Goal: Transaction & Acquisition: Book appointment/travel/reservation

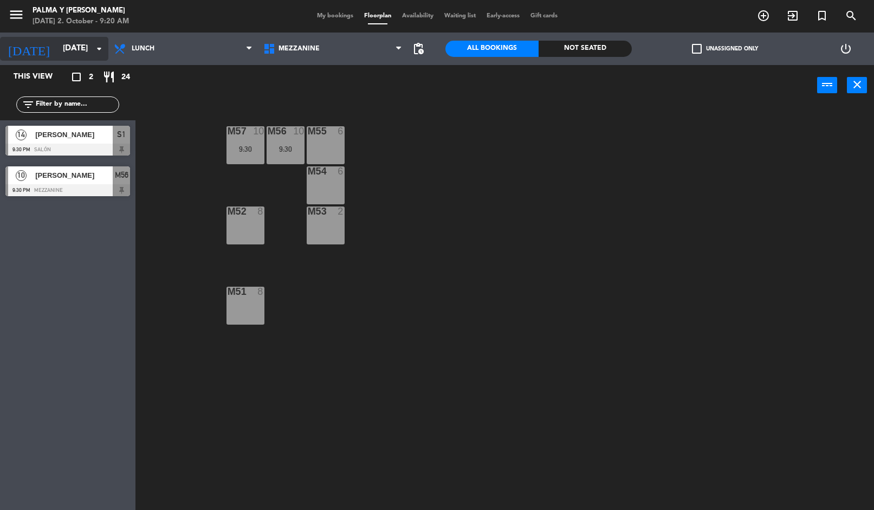
click at [92, 49] on input "[DATE]" at bounding box center [109, 48] width 105 height 21
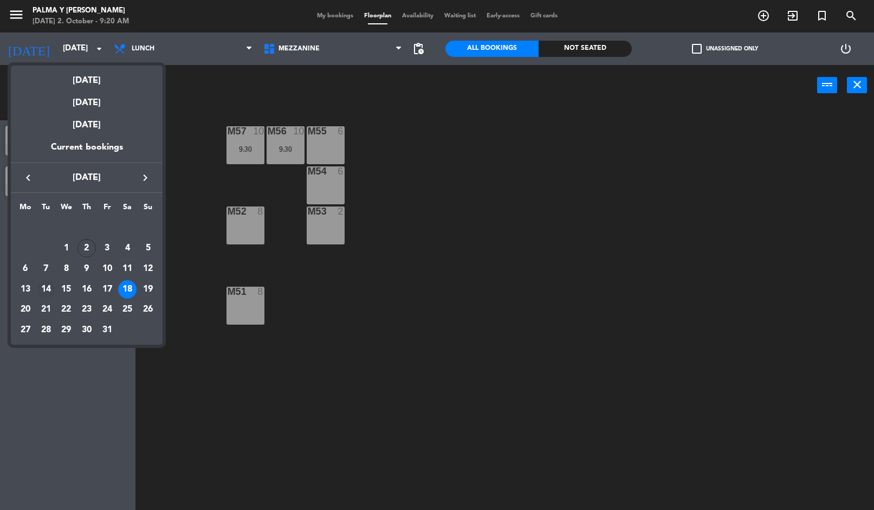
click at [47, 295] on div "14" at bounding box center [46, 289] width 18 height 18
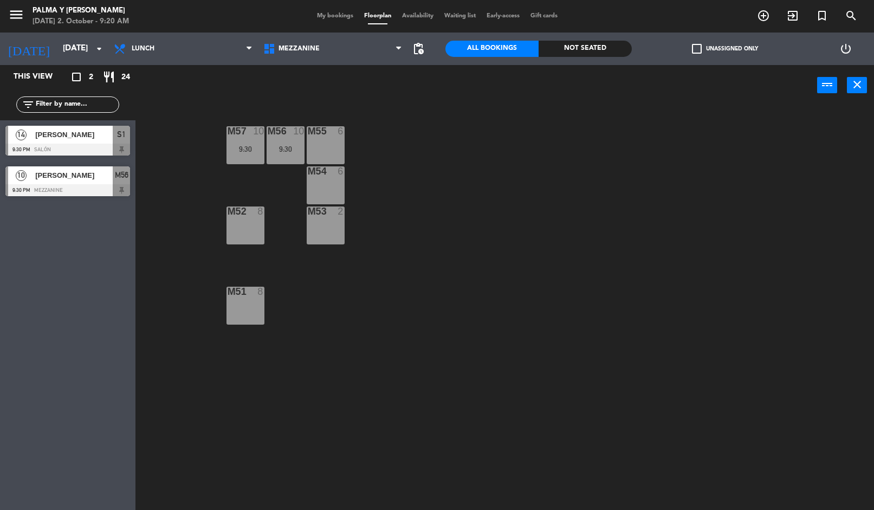
type input "[DATE]"
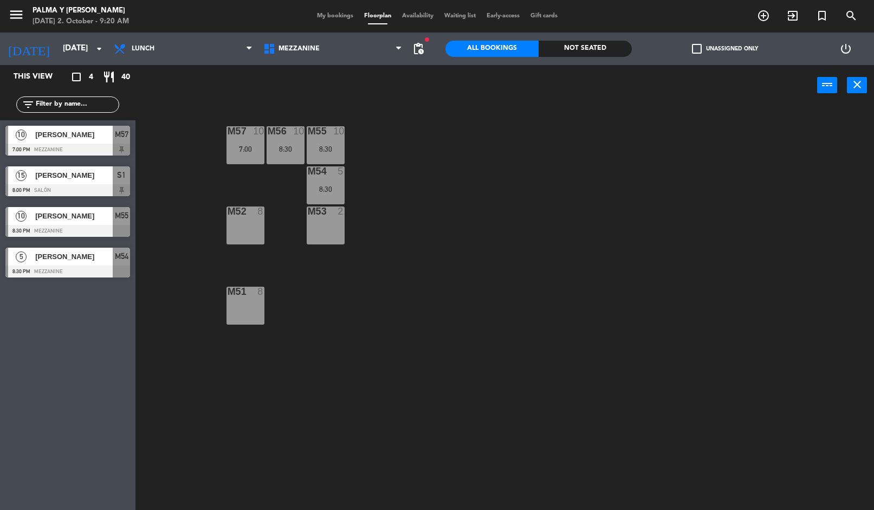
click at [280, 156] on div "M56 10 8:30" at bounding box center [286, 145] width 38 height 38
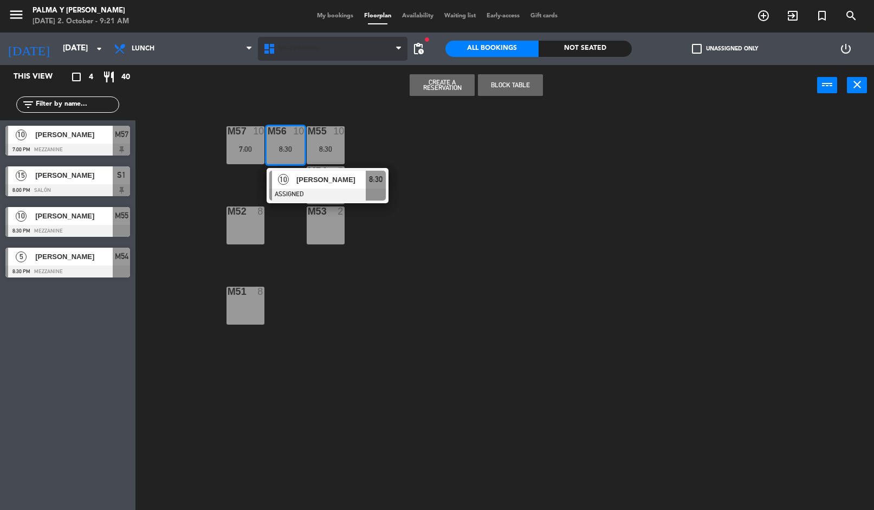
click at [289, 45] on span "Mezzanine" at bounding box center [299, 49] width 41 height 8
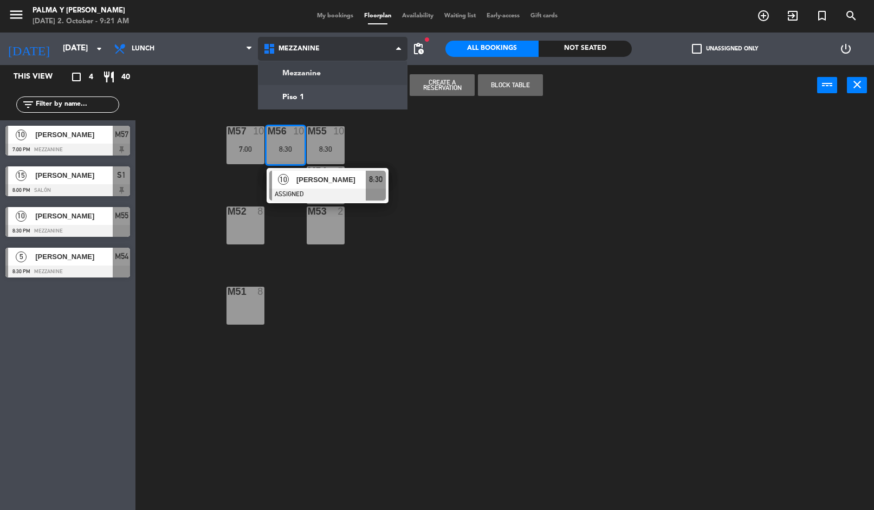
click at [279, 99] on ng-component "menu Palma y [PERSON_NAME] [DATE] 2. October - 9:21 AM My bookings Floorplan Av…" at bounding box center [437, 255] width 874 height 511
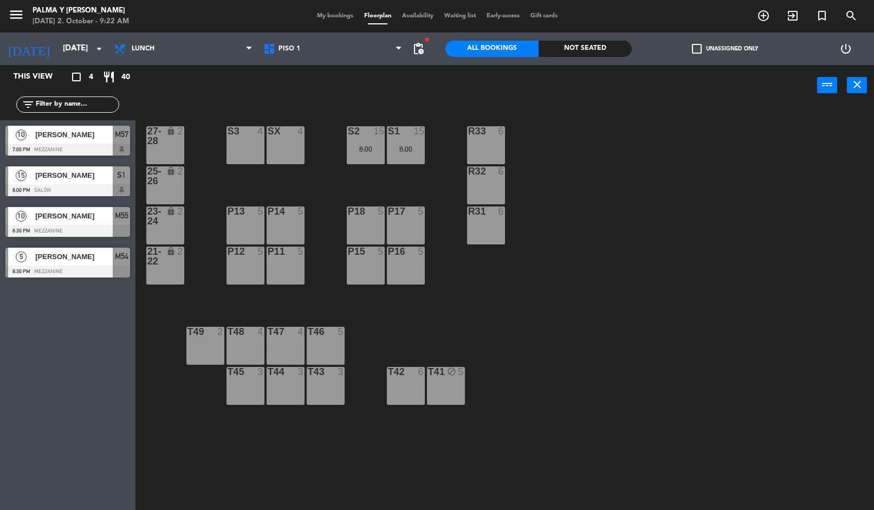
click at [314, 19] on span "My bookings" at bounding box center [335, 16] width 47 height 6
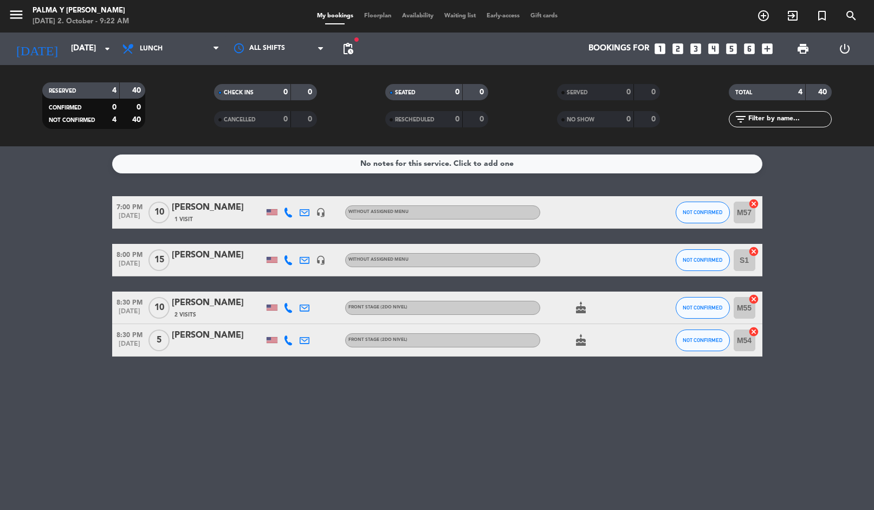
click at [256, 125] on div "CANCELLED" at bounding box center [242, 119] width 50 height 12
click at [318, 55] on div at bounding box center [279, 48] width 108 height 24
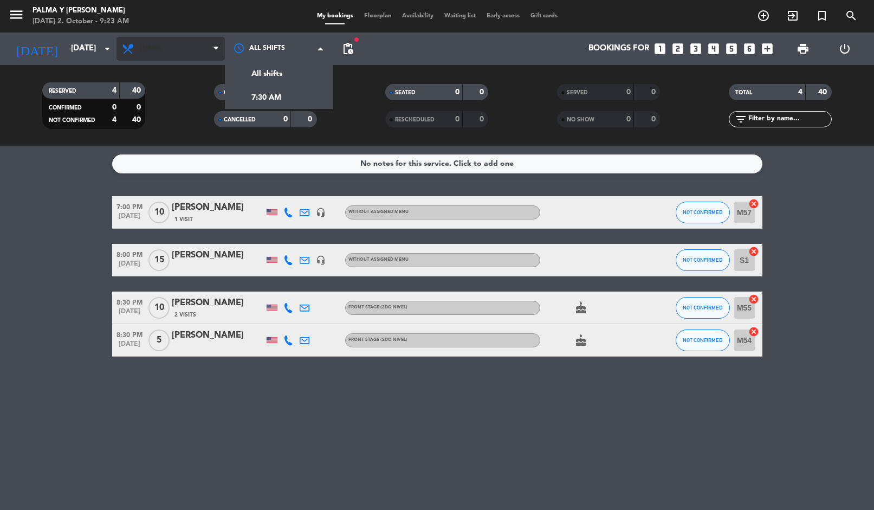
click at [168, 52] on span "Lunch" at bounding box center [171, 49] width 108 height 24
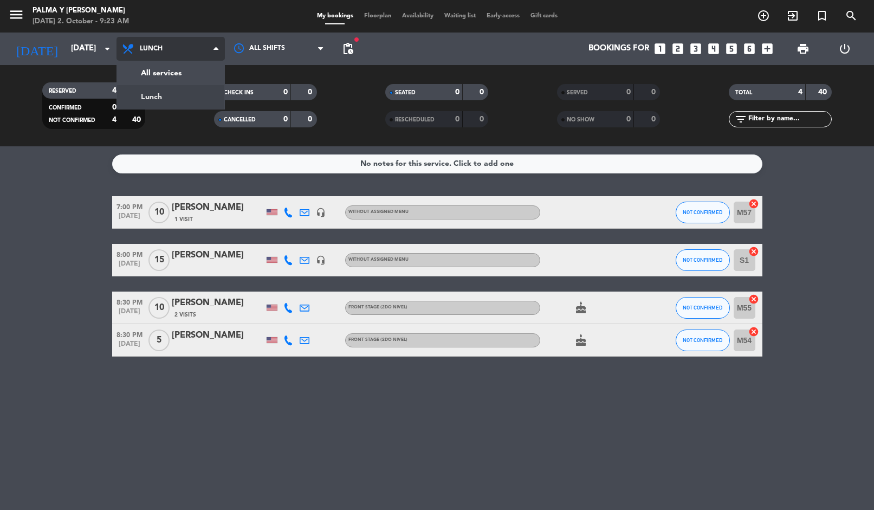
click at [190, 50] on span "Lunch" at bounding box center [171, 49] width 108 height 24
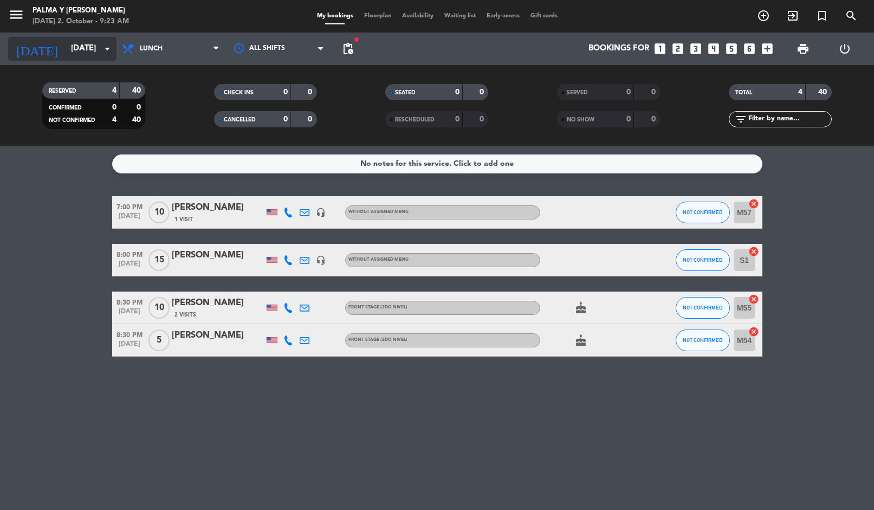
click at [74, 38] on input "[DATE]" at bounding box center [118, 48] width 105 height 21
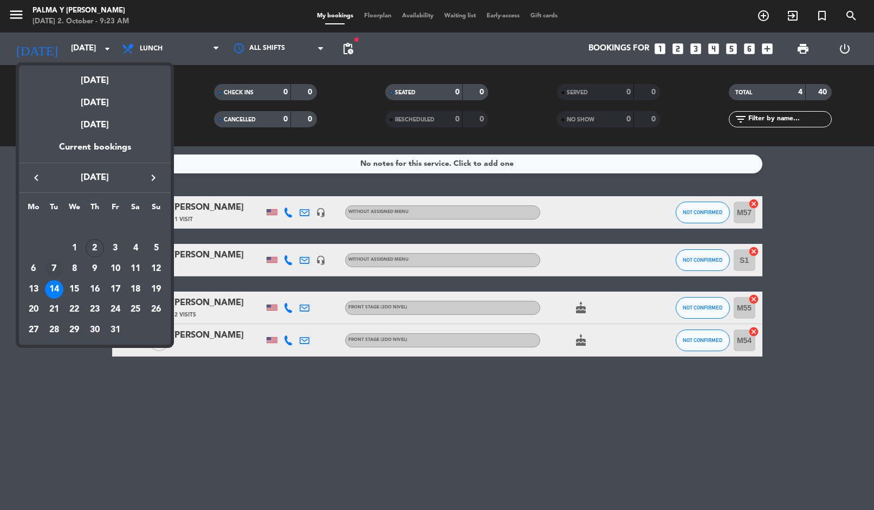
click at [62, 271] on div "7" at bounding box center [54, 269] width 18 height 18
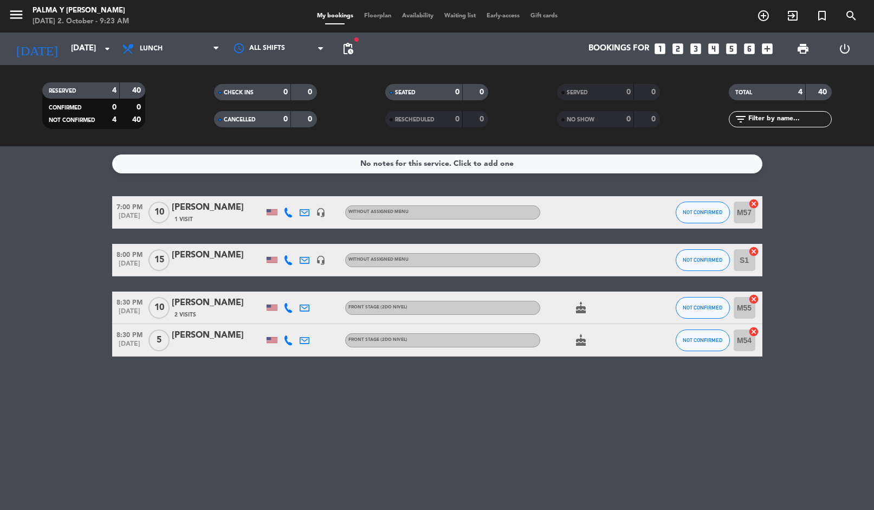
type input "[DATE]"
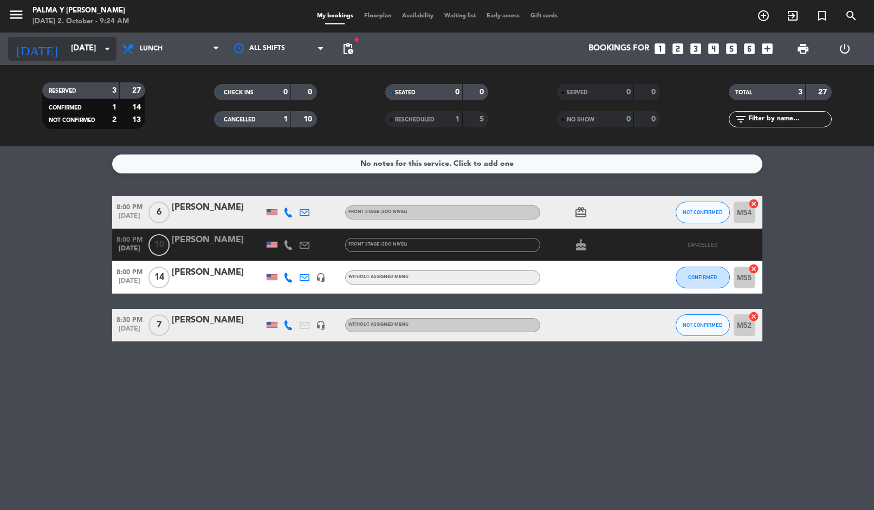
click at [66, 55] on input "[DATE]" at bounding box center [118, 48] width 105 height 21
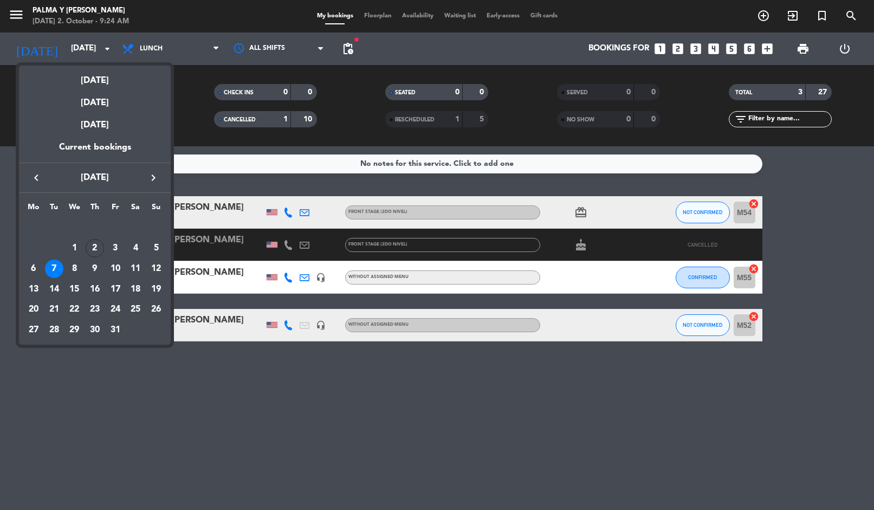
click at [148, 177] on icon "keyboard_arrow_right" at bounding box center [153, 177] width 13 height 13
click at [130, 161] on div "Current bookings" at bounding box center [95, 151] width 152 height 22
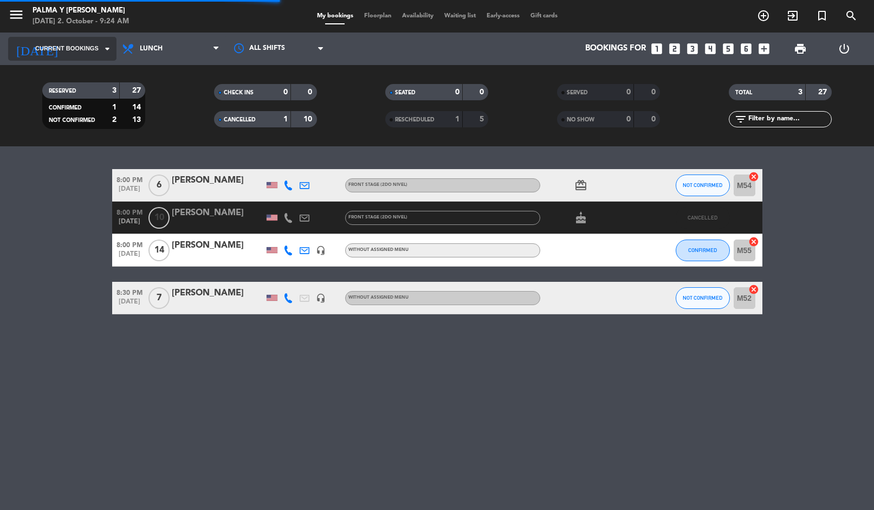
click at [66, 42] on input at bounding box center [118, 48] width 105 height 21
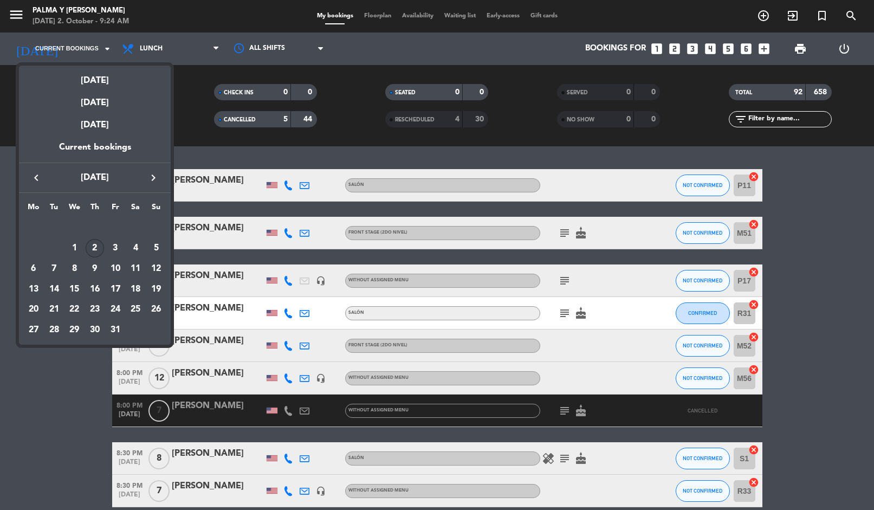
click at [148, 182] on icon "keyboard_arrow_right" at bounding box center [153, 177] width 13 height 13
click at [151, 183] on icon "keyboard_arrow_right" at bounding box center [153, 177] width 13 height 13
click at [118, 281] on td "19" at bounding box center [115, 289] width 21 height 21
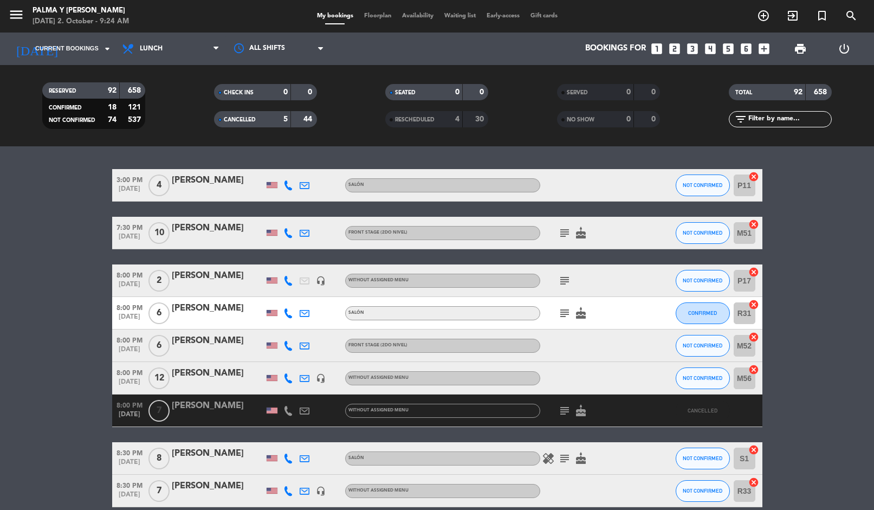
type input "[DATE]"
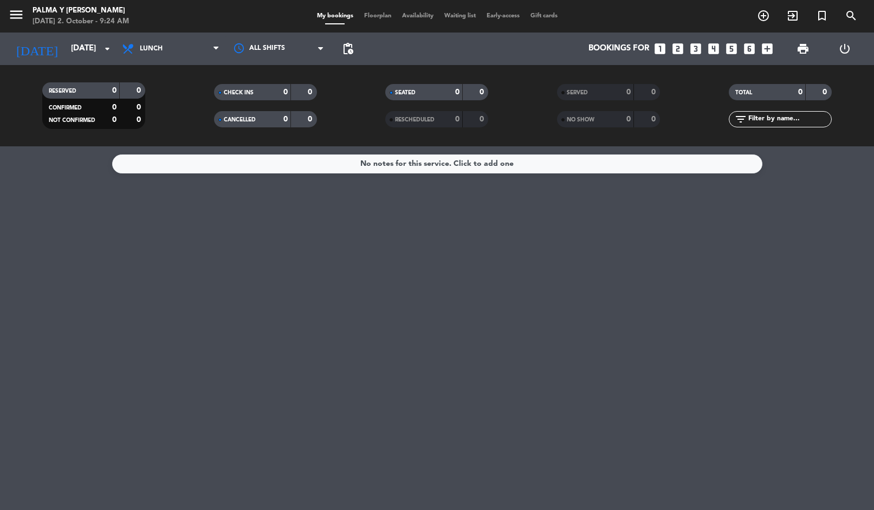
click at [382, 15] on span "Floorplan" at bounding box center [378, 16] width 38 height 6
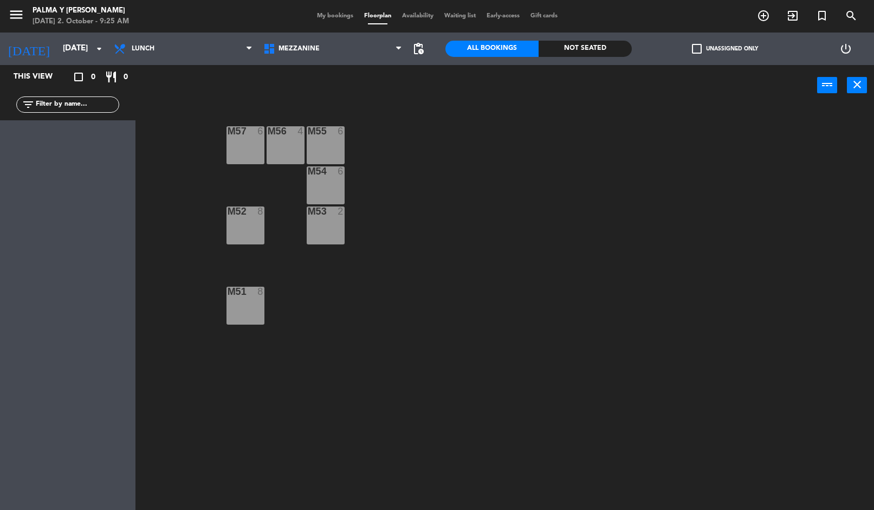
click at [263, 138] on div "M57 6" at bounding box center [246, 145] width 38 height 38
click at [290, 150] on div "M56 4" at bounding box center [286, 145] width 38 height 38
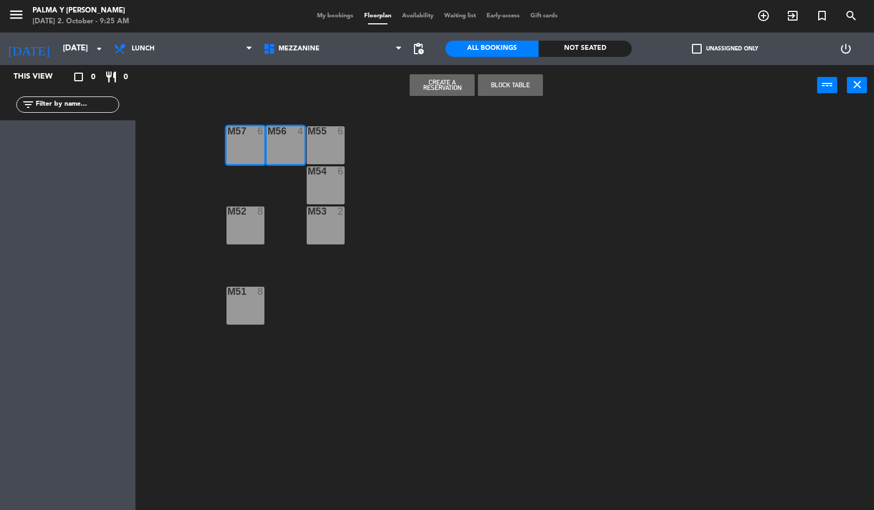
click at [316, 151] on div "M55 6" at bounding box center [326, 145] width 38 height 38
click at [331, 145] on div "M55 6" at bounding box center [326, 145] width 38 height 38
click at [328, 194] on div "M54 6" at bounding box center [326, 185] width 38 height 38
click at [333, 143] on div "M55 6" at bounding box center [326, 145] width 38 height 38
click at [327, 187] on div "M54 6" at bounding box center [326, 185] width 38 height 38
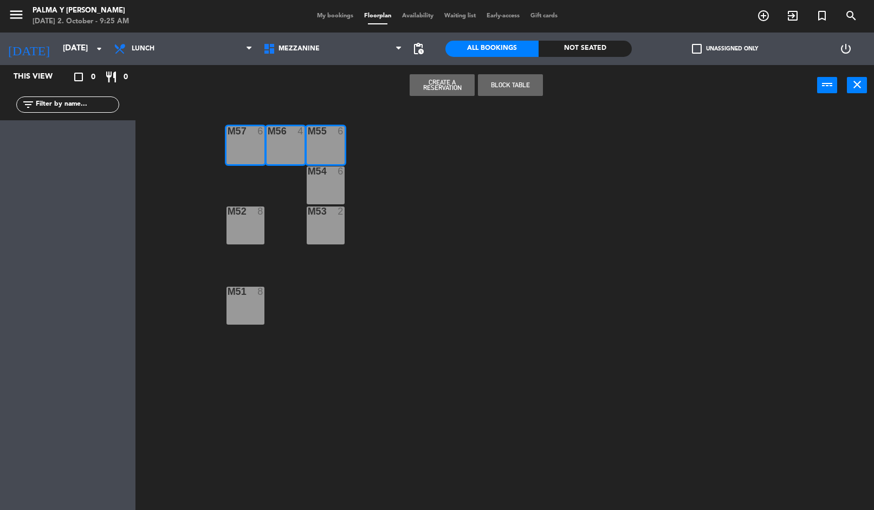
click at [321, 178] on div "M54 6" at bounding box center [326, 185] width 38 height 38
click at [326, 190] on div "M54 6" at bounding box center [326, 185] width 38 height 38
click at [324, 242] on div "M53 2" at bounding box center [326, 226] width 38 height 38
click at [245, 242] on div "M52 8" at bounding box center [246, 226] width 38 height 38
click at [248, 310] on div "M51 8" at bounding box center [246, 306] width 38 height 38
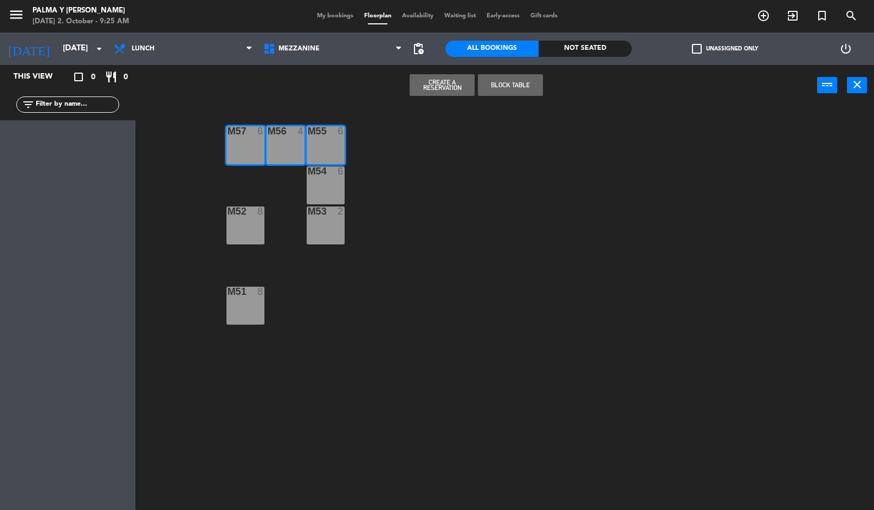
click at [253, 229] on div "M52 8" at bounding box center [246, 226] width 38 height 38
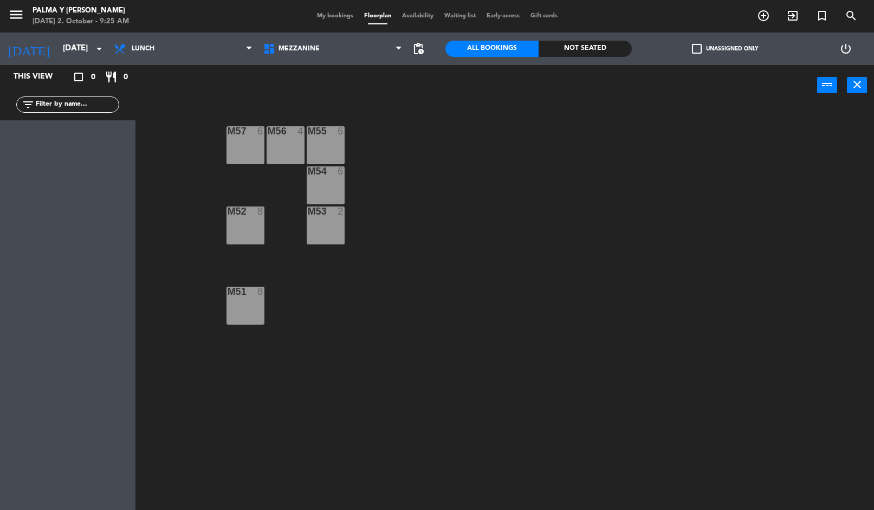
click at [520, 369] on div "M57 6 M56 4 M55 6 M54 6 M52 8 M53 2 M51 8" at bounding box center [509, 309] width 730 height 404
click at [334, 180] on div "M54 6" at bounding box center [326, 185] width 38 height 38
click at [528, 86] on button "Block Table" at bounding box center [510, 85] width 65 height 22
click at [322, 203] on div "M54 block 6" at bounding box center [326, 185] width 38 height 38
click at [527, 80] on button "Release Table" at bounding box center [510, 85] width 65 height 22
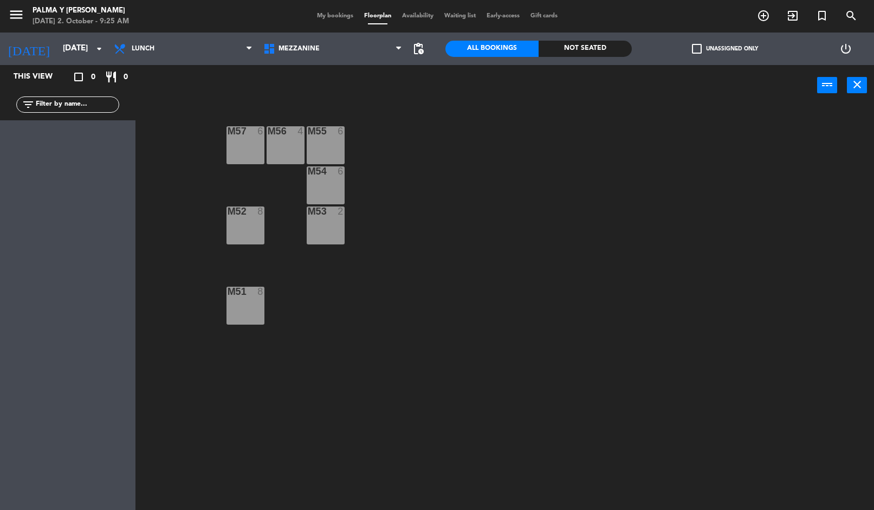
click at [256, 128] on div "6" at bounding box center [263, 131] width 18 height 10
click at [291, 145] on div "M56 4" at bounding box center [286, 145] width 38 height 38
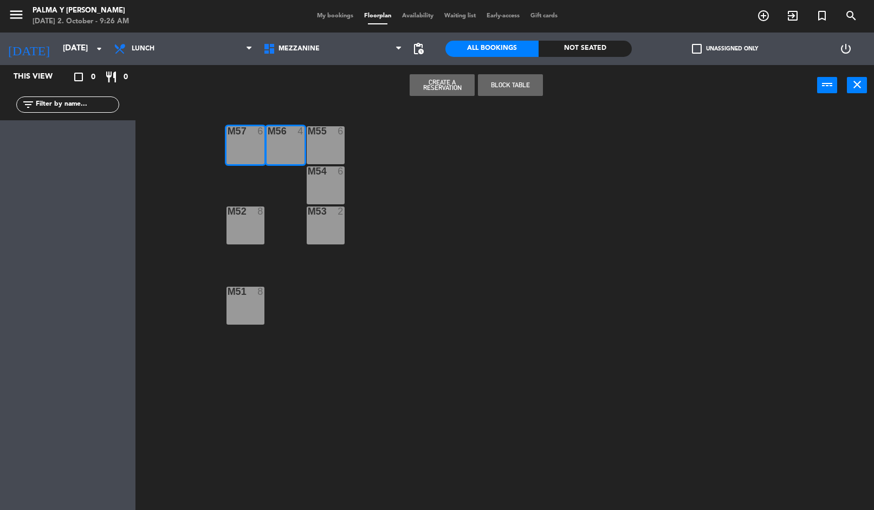
click at [320, 158] on div "M55 6" at bounding box center [326, 145] width 38 height 38
click at [451, 83] on button "Create a Reservation" at bounding box center [442, 85] width 65 height 22
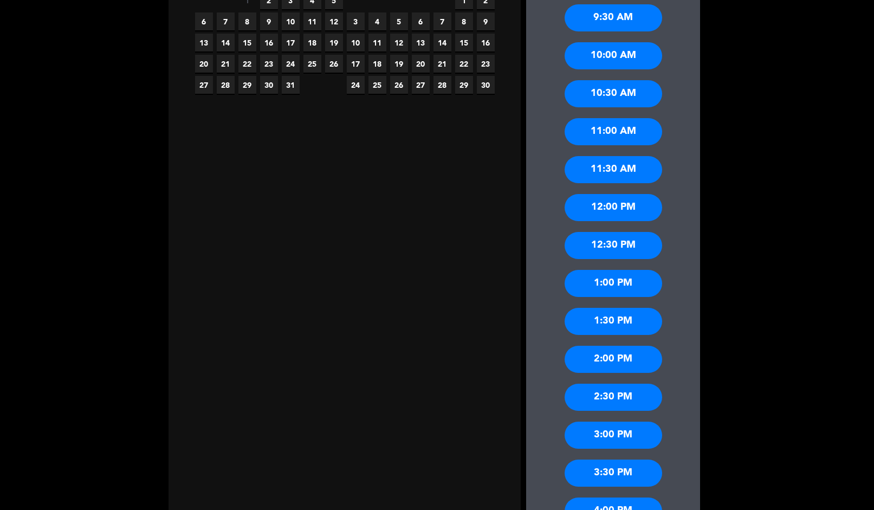
scroll to position [260, 0]
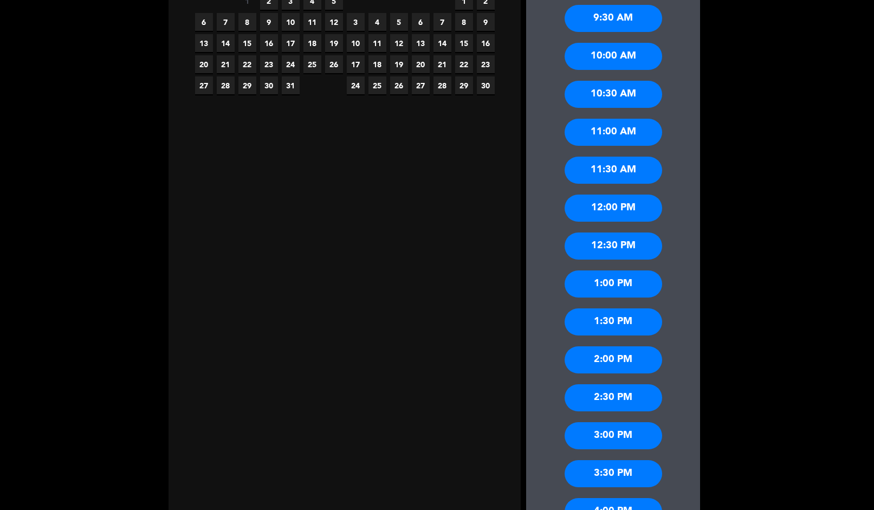
click at [656, 324] on div "1:30 PM" at bounding box center [614, 321] width 98 height 27
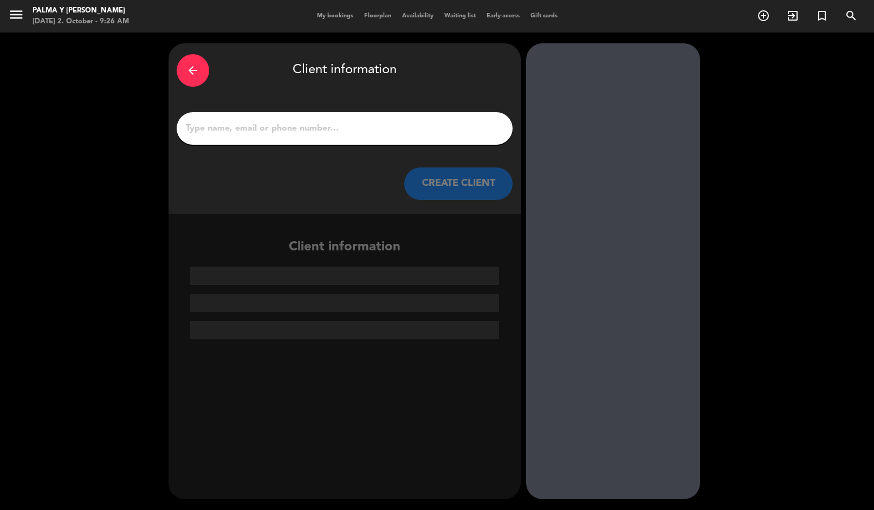
scroll to position [0, 0]
click at [394, 126] on input "1" at bounding box center [345, 128] width 320 height 15
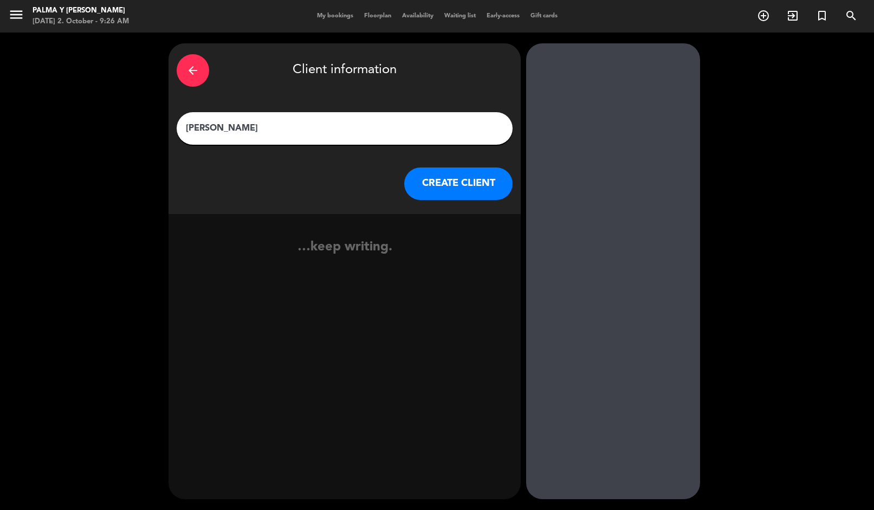
type input "[PERSON_NAME]"
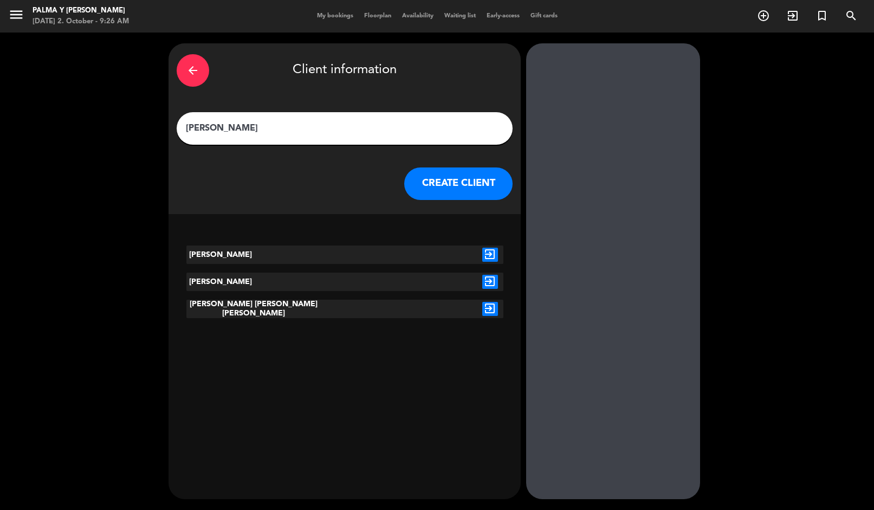
click at [441, 180] on button "CREATE CLIENT" at bounding box center [458, 183] width 108 height 33
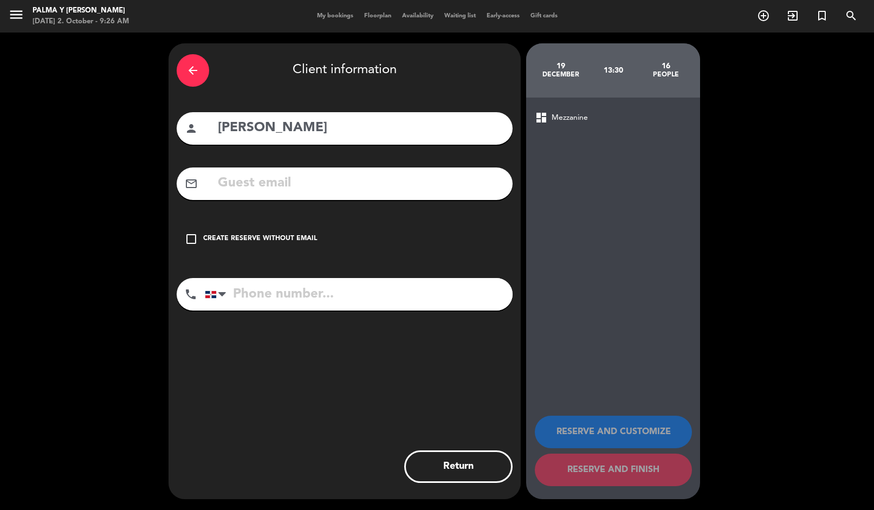
click at [187, 248] on div "check_box_outline_blank Create reserve without email" at bounding box center [345, 239] width 336 height 33
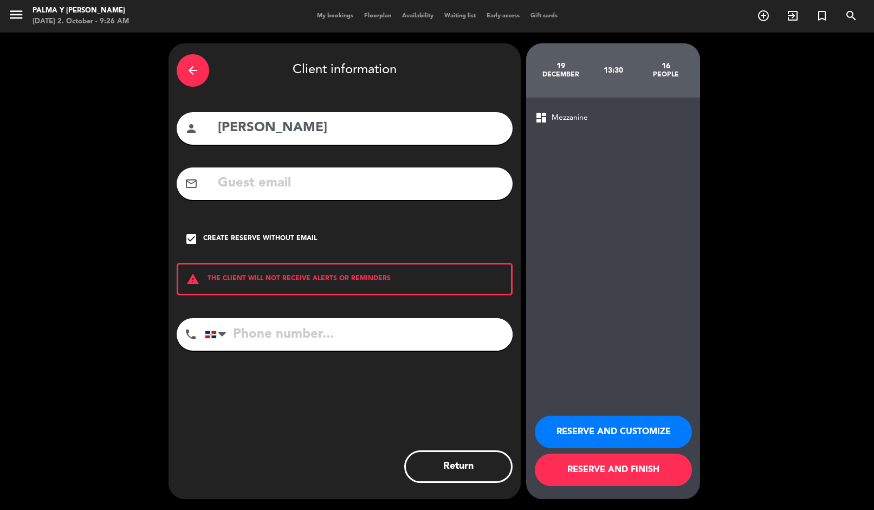
click at [594, 448] on button "RESERVE AND CUSTOMIZE" at bounding box center [613, 432] width 157 height 33
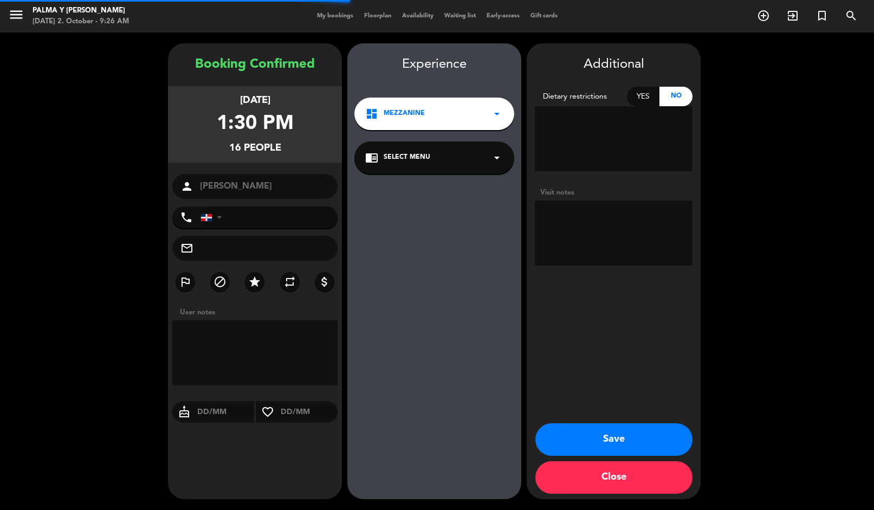
scroll to position [43, 0]
click at [604, 433] on button "Save" at bounding box center [614, 439] width 157 height 33
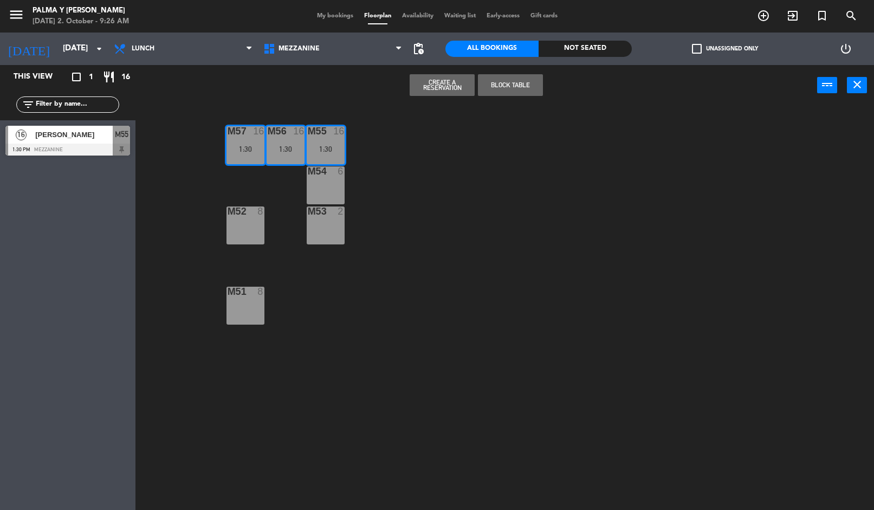
click at [340, 140] on div "M55 16 1:30" at bounding box center [326, 145] width 38 height 38
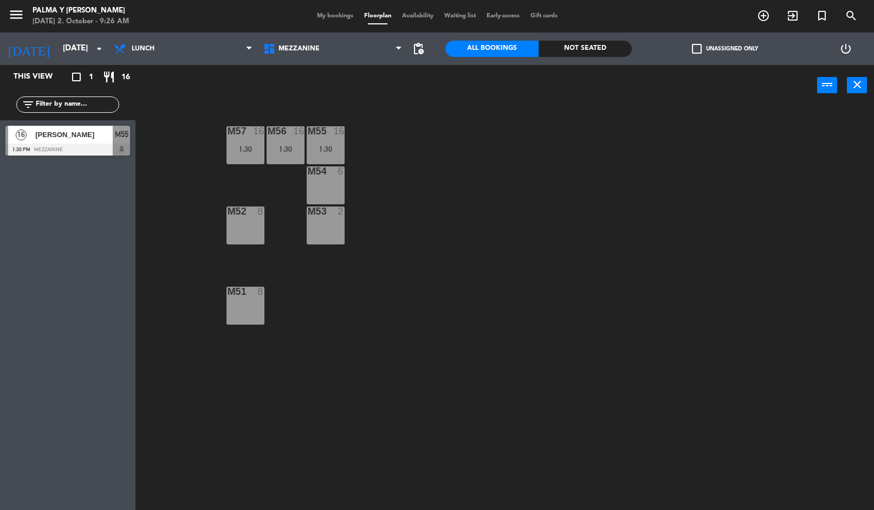
click at [325, 144] on div "M55 16 1:30" at bounding box center [326, 145] width 38 height 38
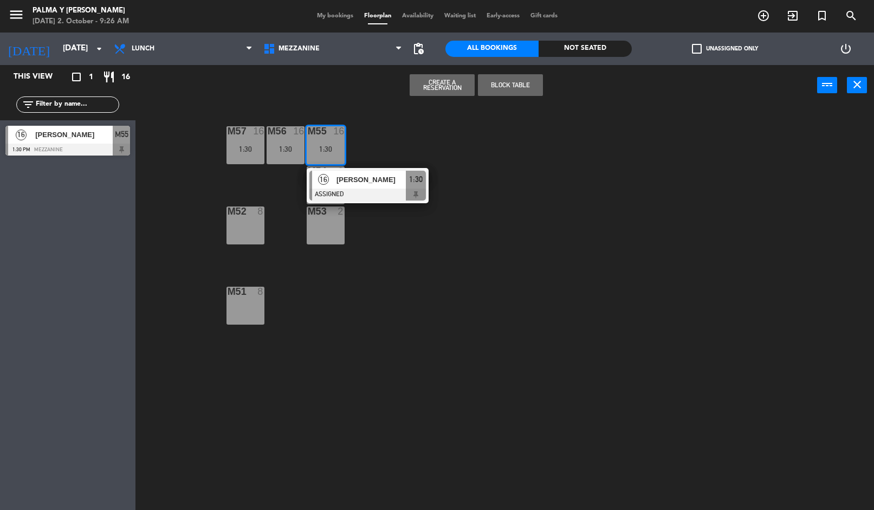
click at [349, 185] on span "[PERSON_NAME]" at bounding box center [371, 179] width 69 height 11
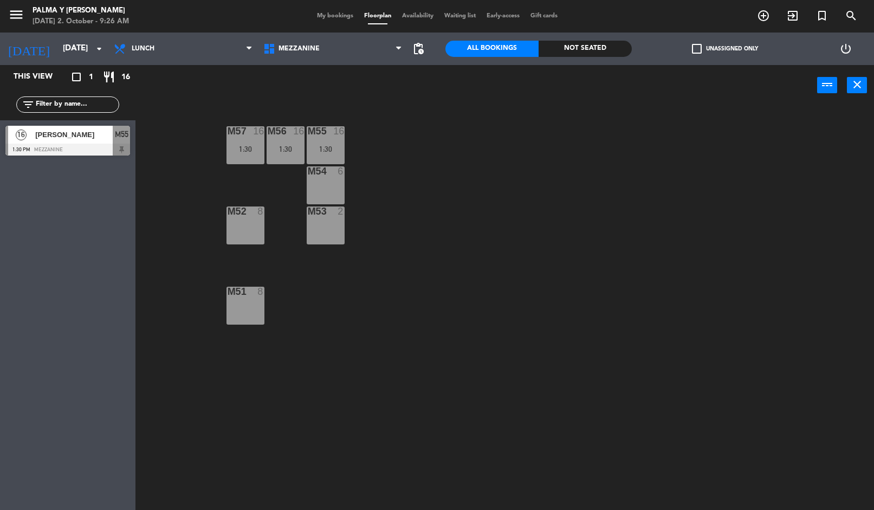
click at [343, 131] on div "16" at bounding box center [338, 131] width 11 height 10
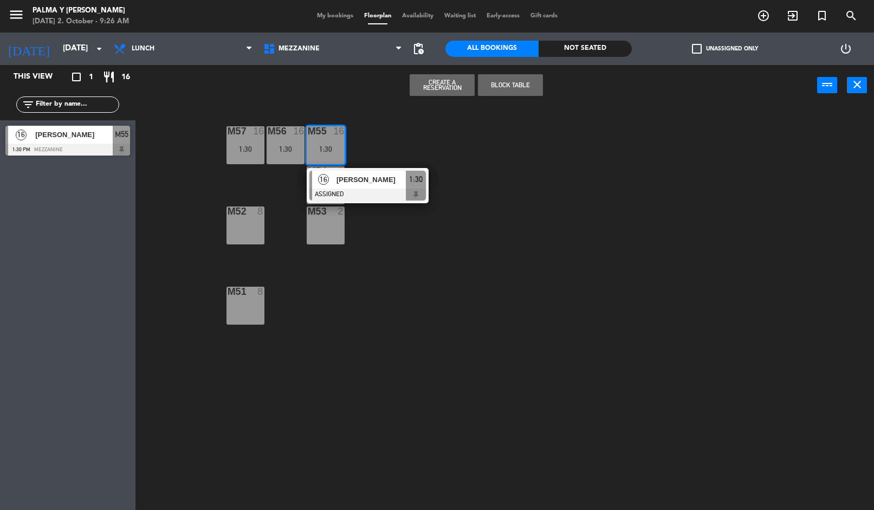
click at [358, 183] on span "[PERSON_NAME]" at bounding box center [371, 179] width 69 height 11
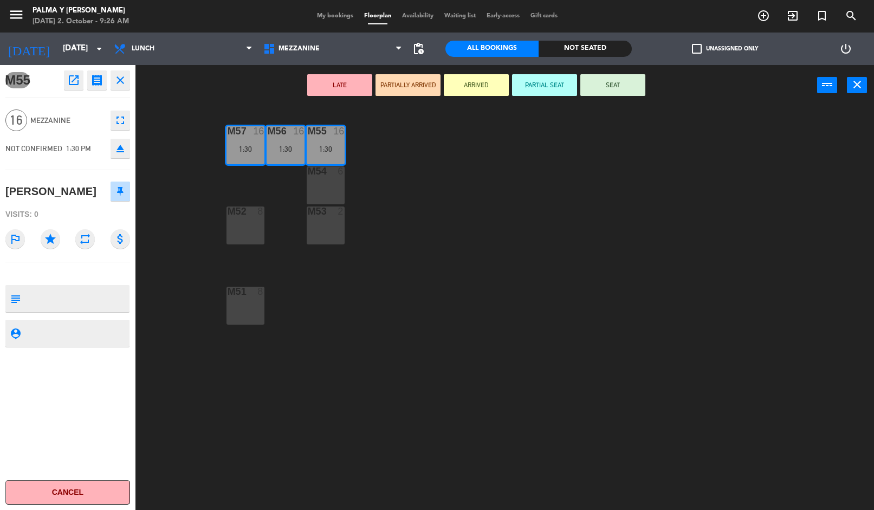
click at [333, 220] on div "M53 2" at bounding box center [326, 226] width 38 height 38
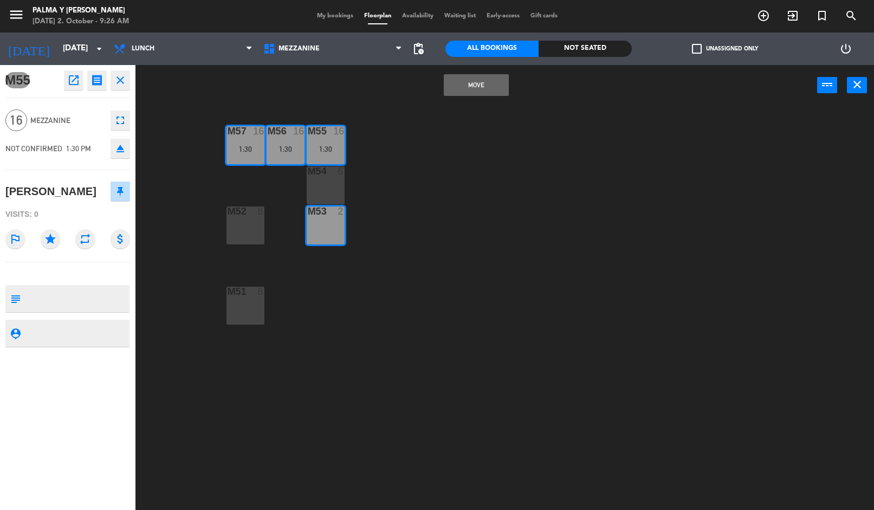
click at [337, 180] on div "M54 6" at bounding box center [326, 185] width 38 height 38
click at [514, 88] on button "Merge" at bounding box center [510, 85] width 65 height 22
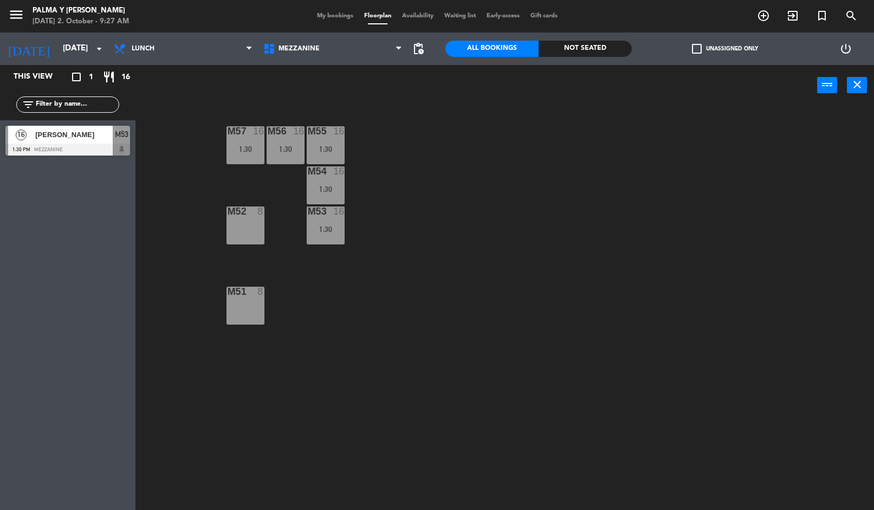
click at [337, 133] on div "16" at bounding box center [338, 131] width 11 height 10
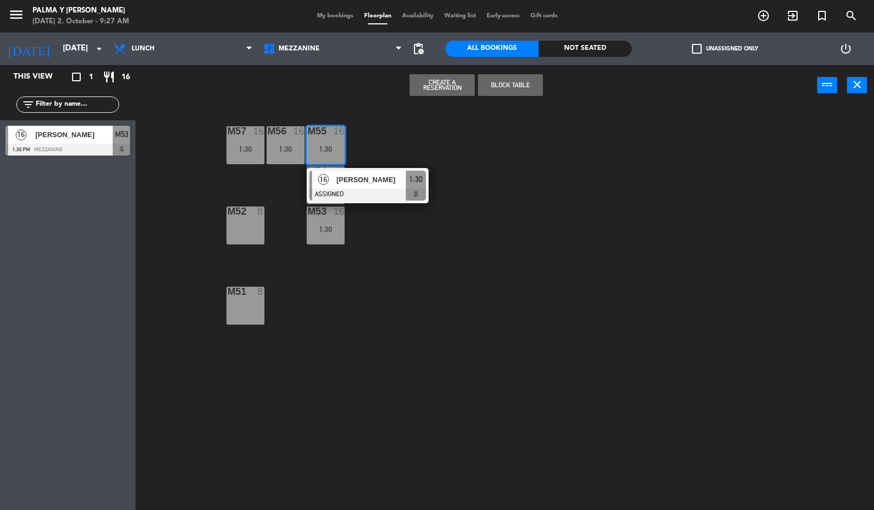
click at [426, 301] on div "M57 16 1:30 M56 16 1:30 M55 16 1:30 16 [PERSON_NAME] ASSIGNED 1:30 M54 16 1:30 …" at bounding box center [509, 309] width 730 height 404
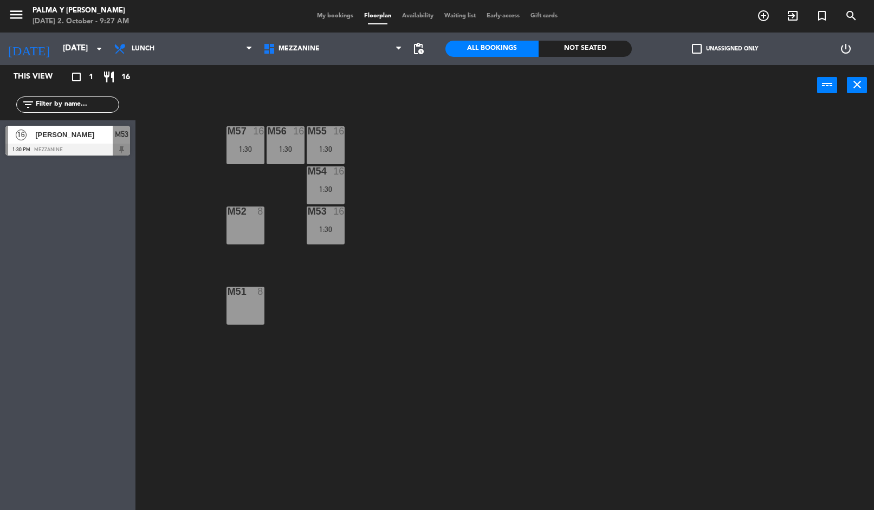
click at [248, 299] on div "M51 8" at bounding box center [246, 306] width 38 height 38
click at [246, 209] on div at bounding box center [245, 212] width 18 height 10
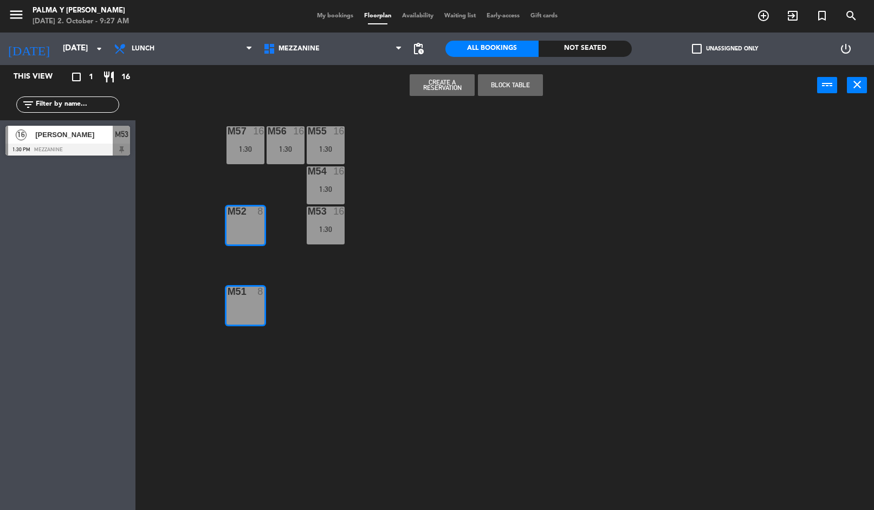
click at [461, 84] on button "Create a Reservation" at bounding box center [442, 85] width 65 height 22
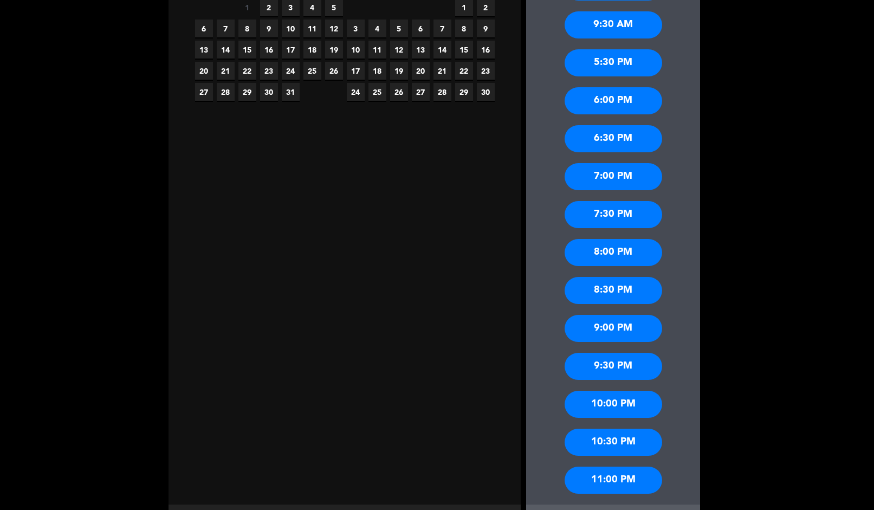
scroll to position [254, 0]
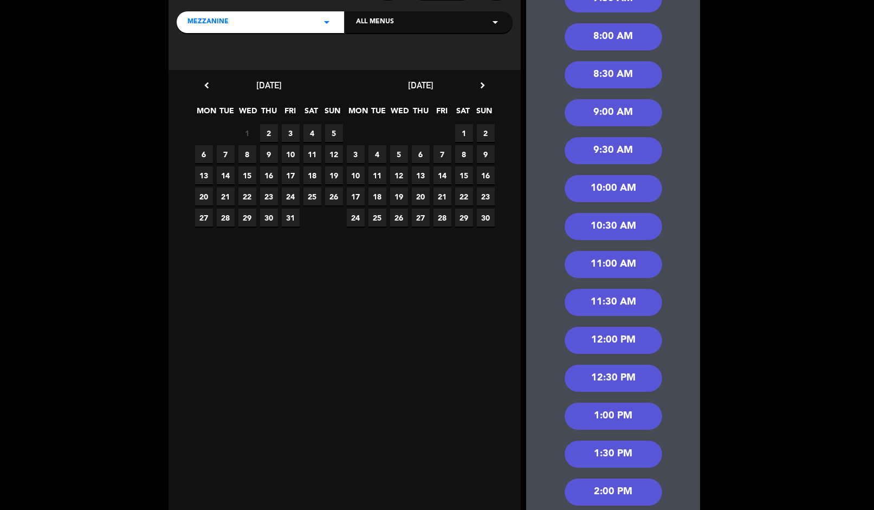
scroll to position [129, 0]
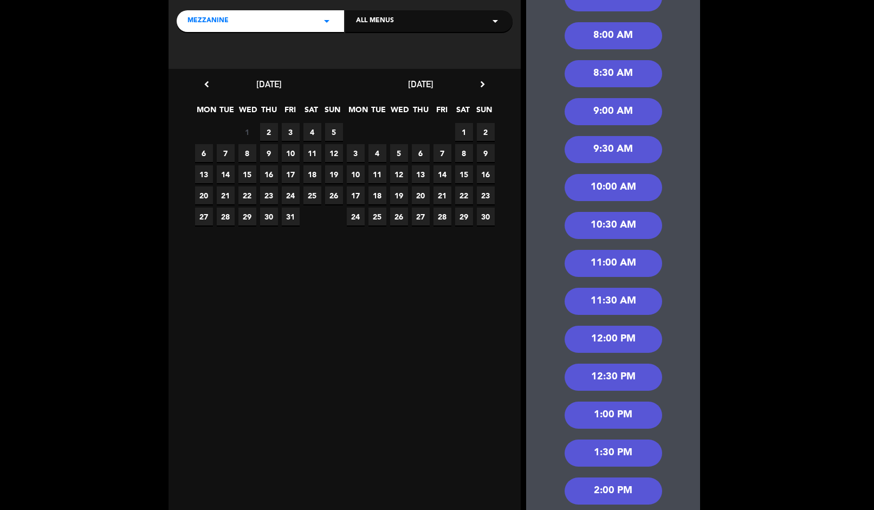
click at [638, 402] on div "1:00 PM" at bounding box center [614, 415] width 98 height 27
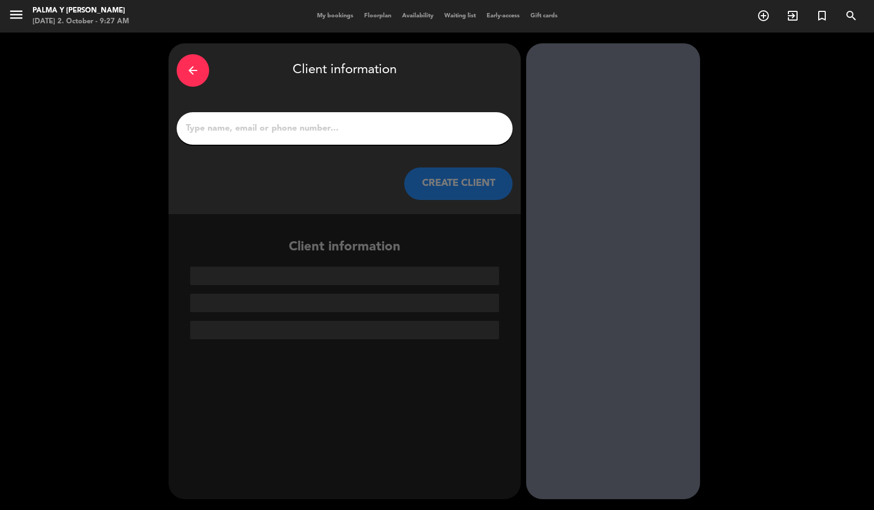
scroll to position [0, 0]
click at [418, 121] on input "1" at bounding box center [345, 128] width 320 height 15
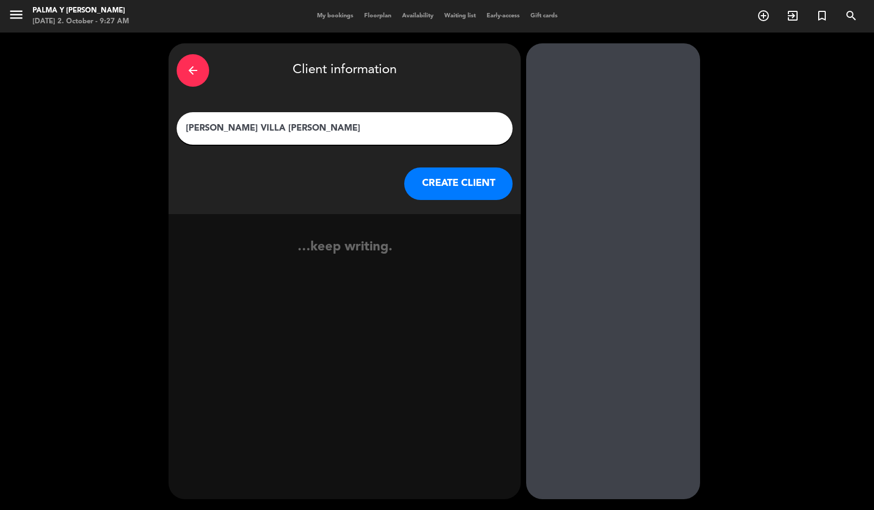
type input "[PERSON_NAME]"
click at [472, 167] on button "CREATE CLIENT" at bounding box center [458, 183] width 108 height 33
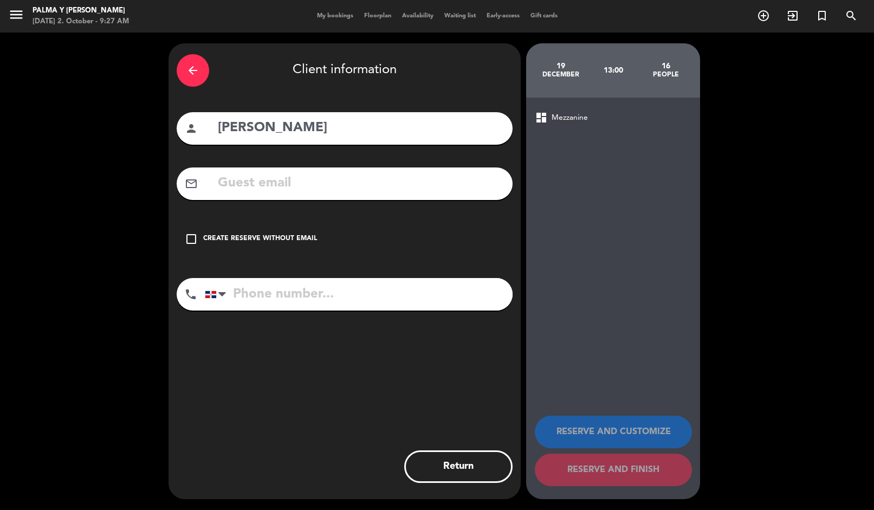
click at [317, 223] on div "check_box_outline_blank Create reserve without email" at bounding box center [345, 239] width 336 height 33
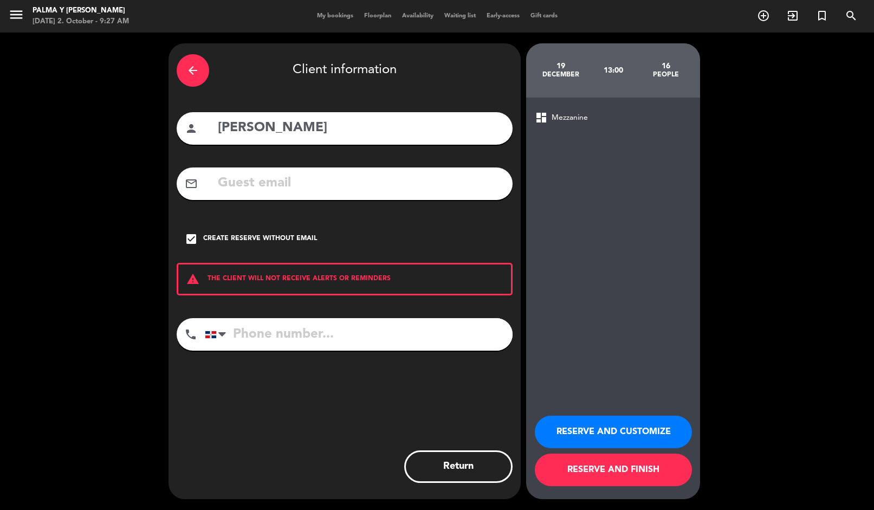
click at [640, 481] on button "RESERVE AND FINISH" at bounding box center [613, 470] width 157 height 33
